Goal: Task Accomplishment & Management: Use online tool/utility

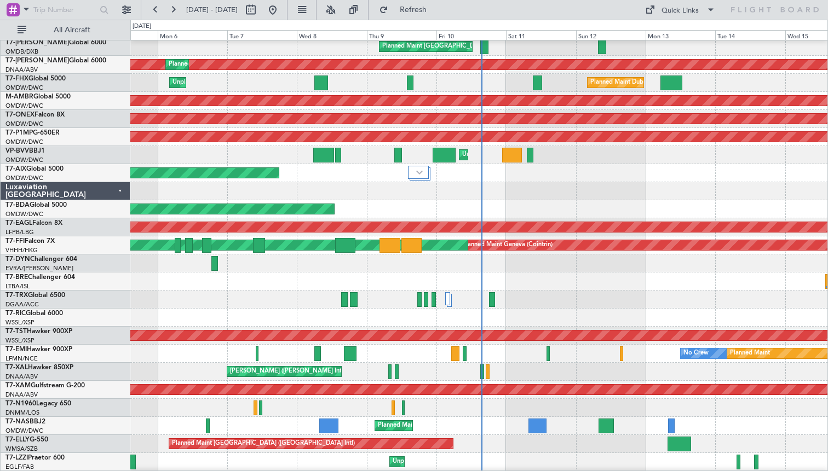
scroll to position [166, 0]
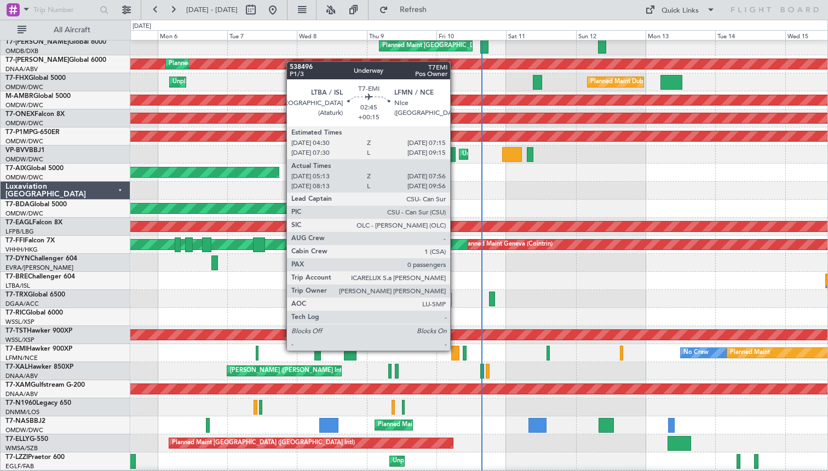
click at [455, 350] on div at bounding box center [455, 353] width 8 height 15
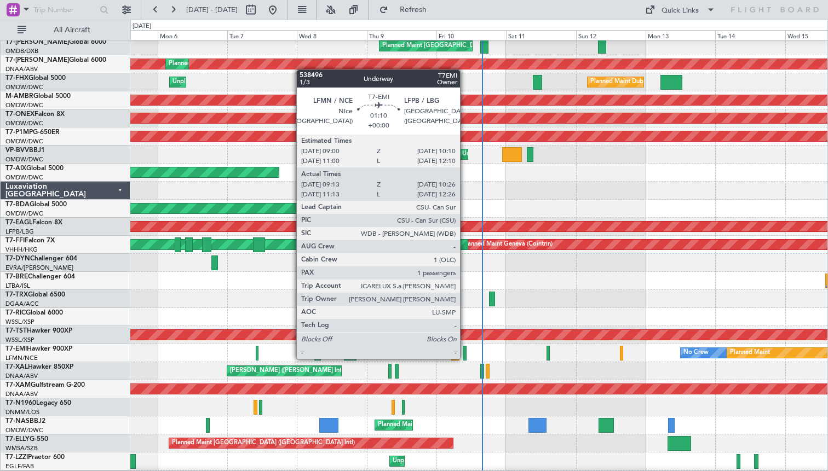
click at [465, 359] on div at bounding box center [465, 353] width 4 height 15
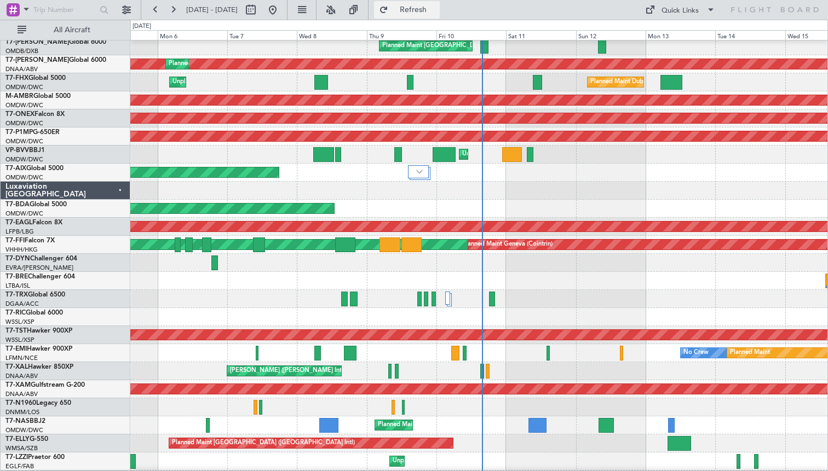
click at [421, 3] on button "Refresh" at bounding box center [407, 10] width 66 height 18
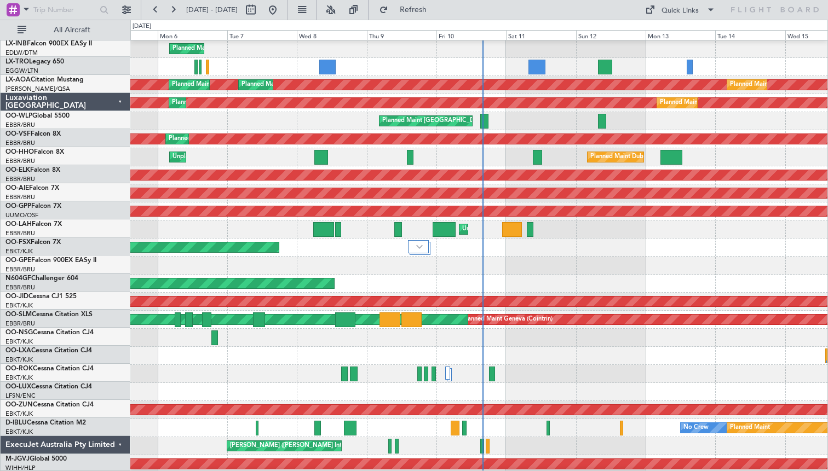
scroll to position [0, 0]
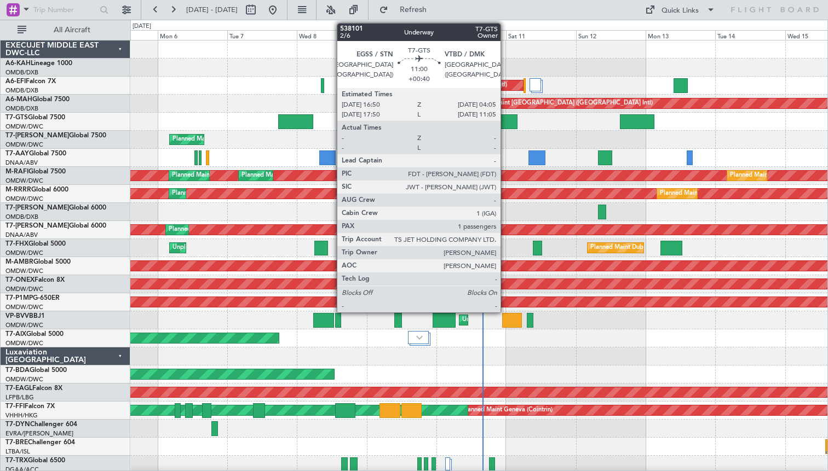
click at [505, 120] on div at bounding box center [501, 121] width 33 height 15
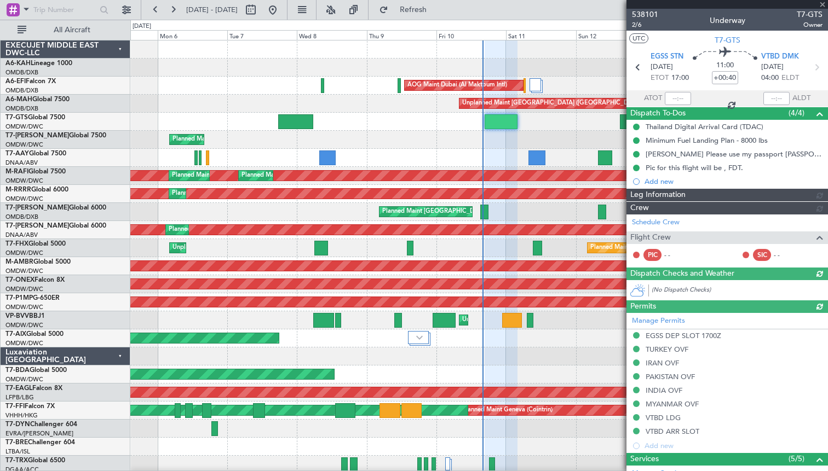
type input "[PERSON_NAME] (ANI)"
type input "7425"
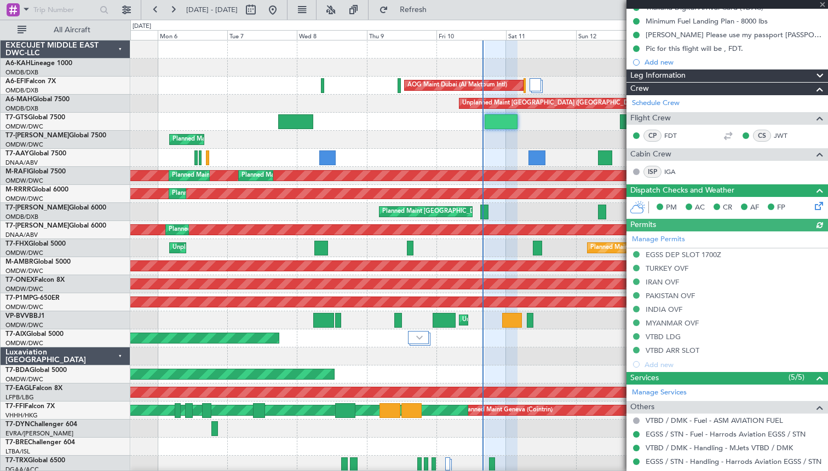
scroll to position [199, 0]
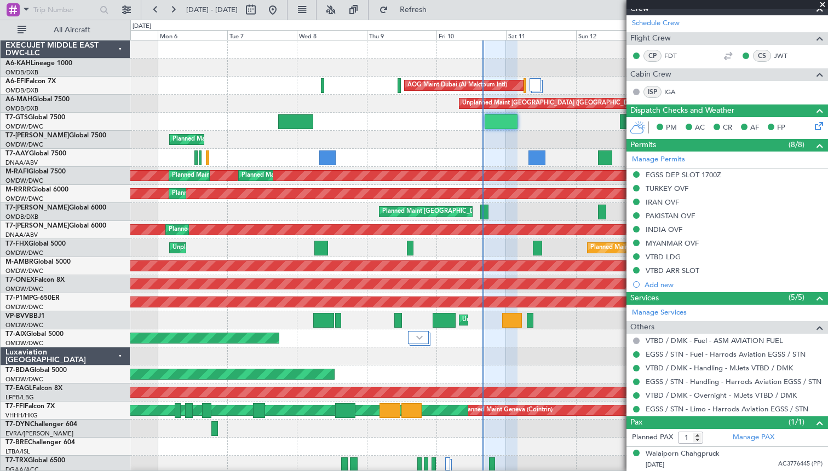
click at [819, 3] on span at bounding box center [822, 5] width 11 height 10
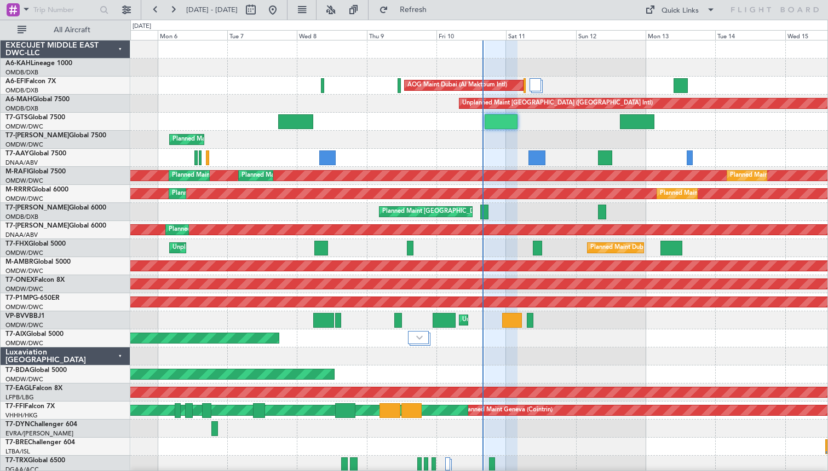
type input "0"
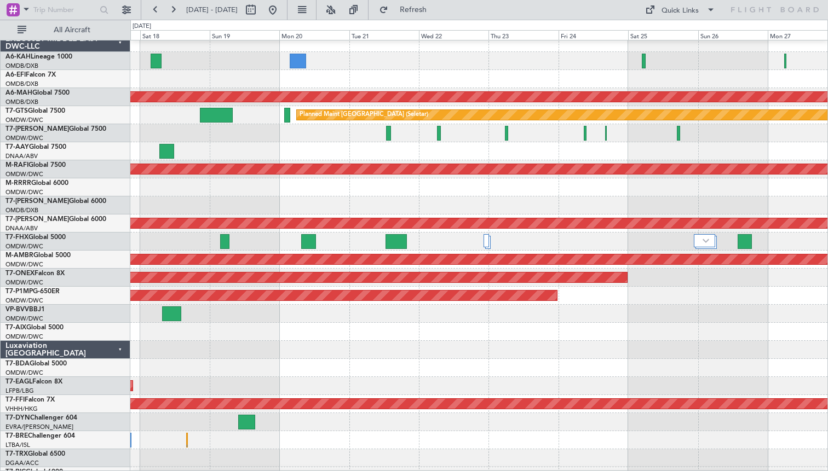
scroll to position [3, 0]
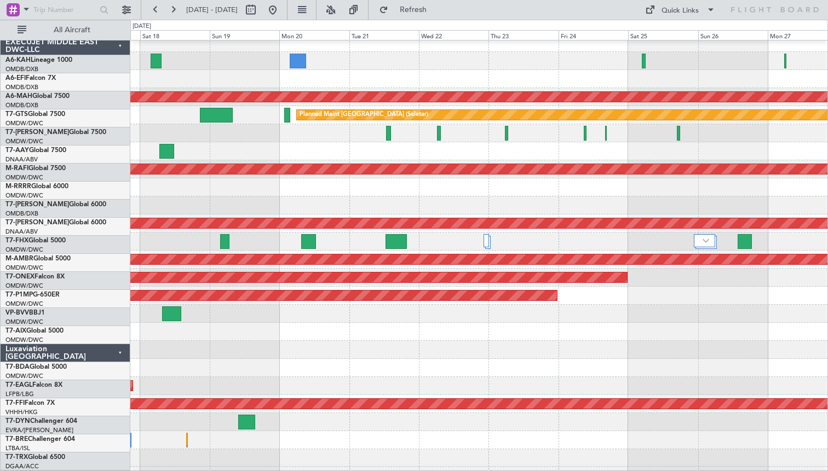
click at [294, 371] on div at bounding box center [478, 368] width 697 height 18
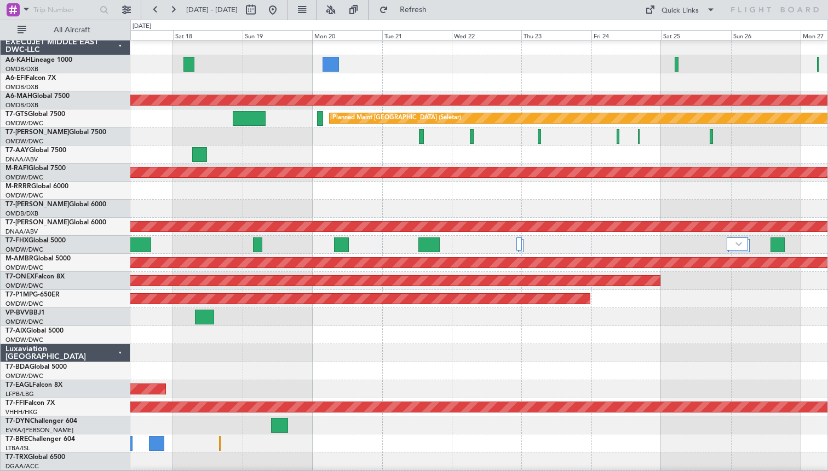
scroll to position [0, 0]
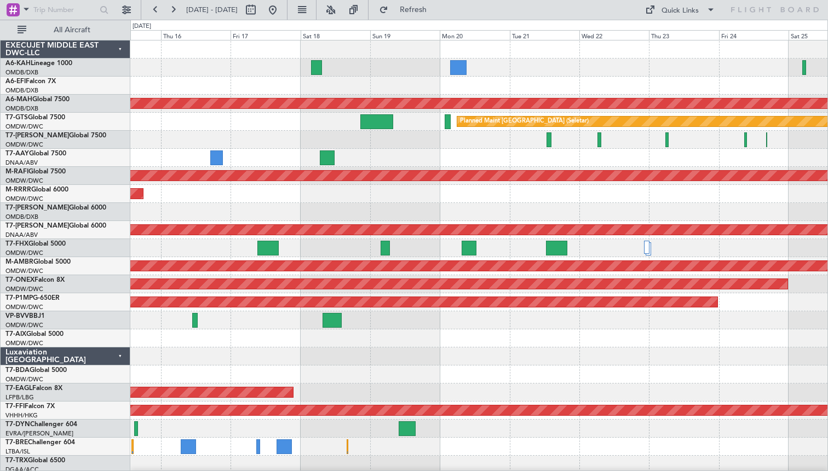
scroll to position [3, 0]
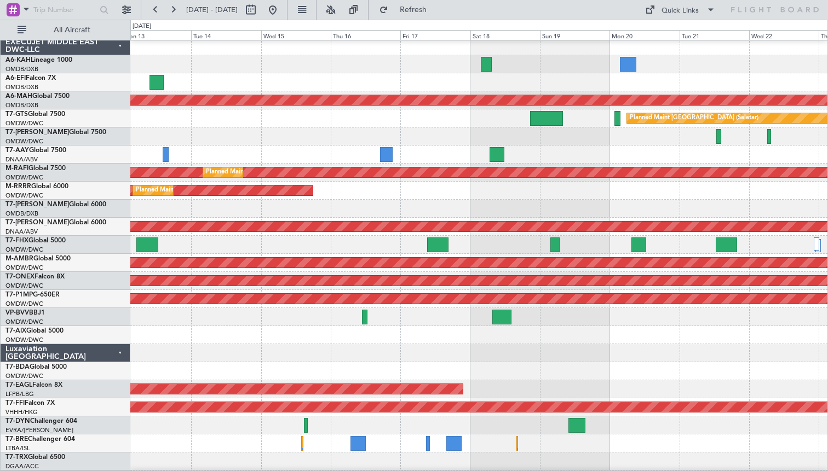
click at [642, 347] on div at bounding box center [478, 353] width 697 height 18
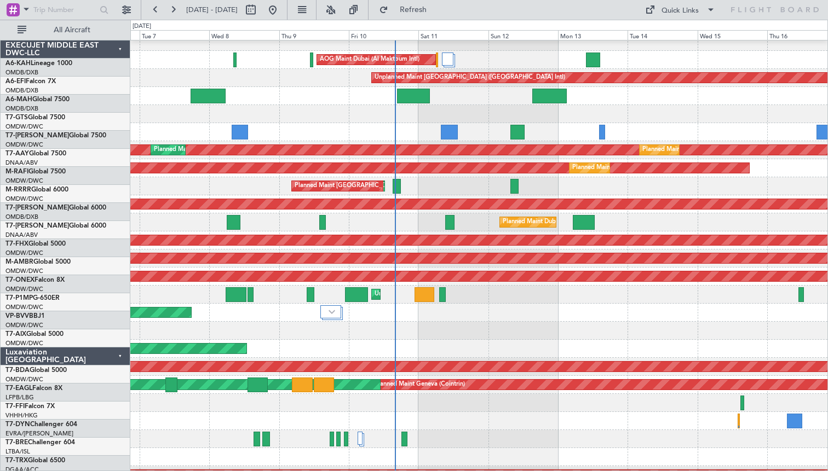
click at [531, 344] on div "Planned Maint Dubai (Al Maktoum Intl)" at bounding box center [478, 349] width 697 height 18
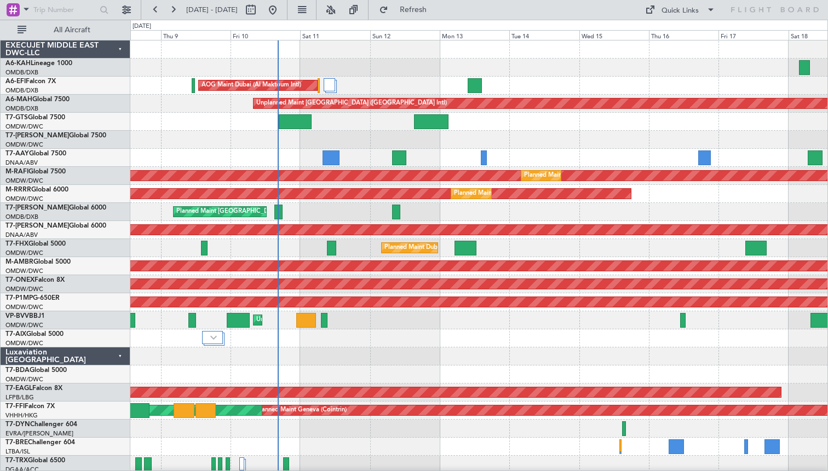
click at [514, 362] on div at bounding box center [478, 357] width 697 height 18
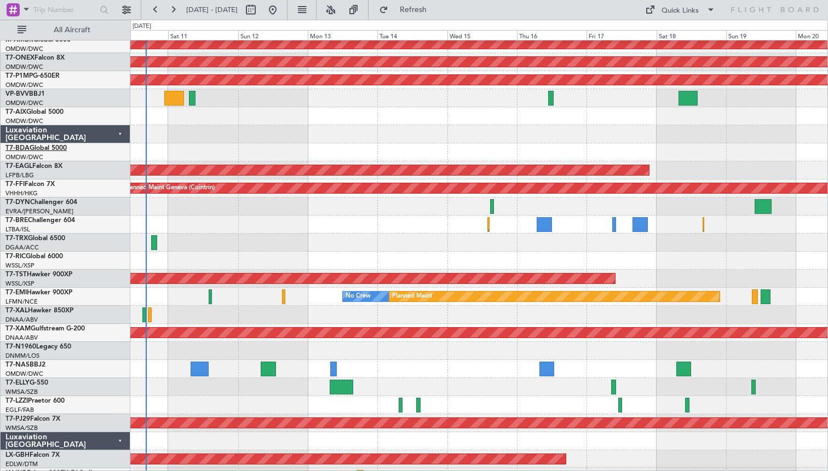
scroll to position [223, 0]
